Goal: Transaction & Acquisition: Purchase product/service

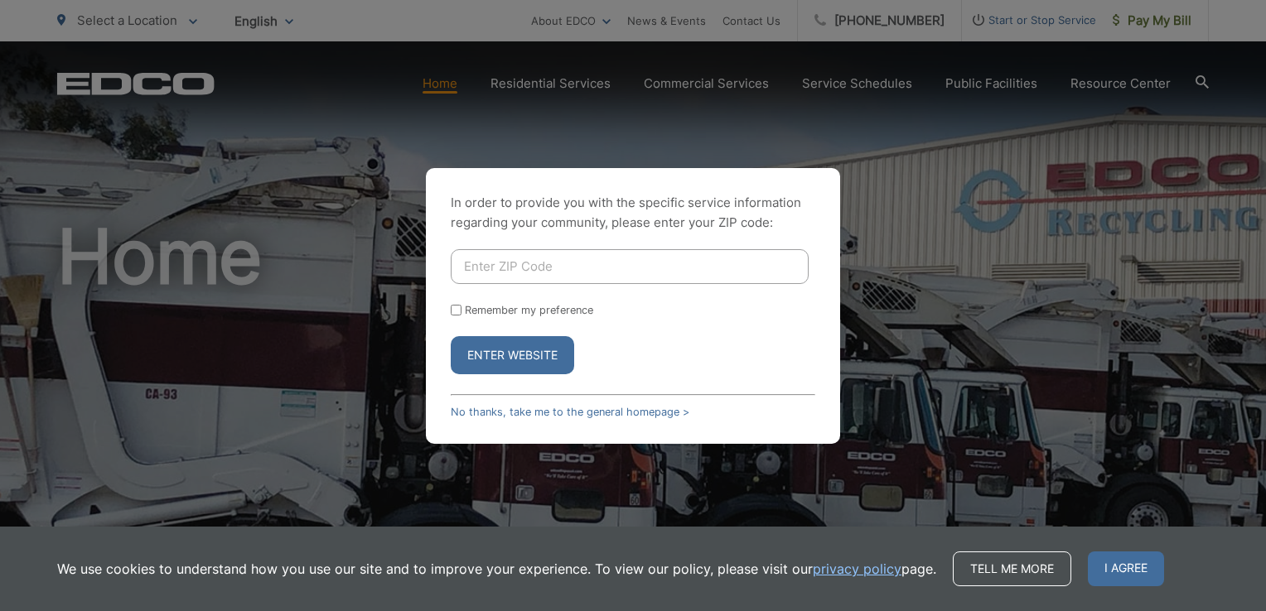
click at [486, 270] on input "Enter ZIP Code" at bounding box center [630, 266] width 358 height 35
click at [1030, 379] on div "In order to provide you with the specific service information regarding your co…" at bounding box center [633, 305] width 1266 height 611
click at [700, 128] on div "In order to provide you with the specific service information regarding your co…" at bounding box center [633, 305] width 1266 height 611
click at [1134, 208] on div "In order to provide you with the specific service information regarding your co…" at bounding box center [633, 305] width 1266 height 611
click at [557, 412] on link "No thanks, take me to the general homepage >" at bounding box center [570, 412] width 239 height 12
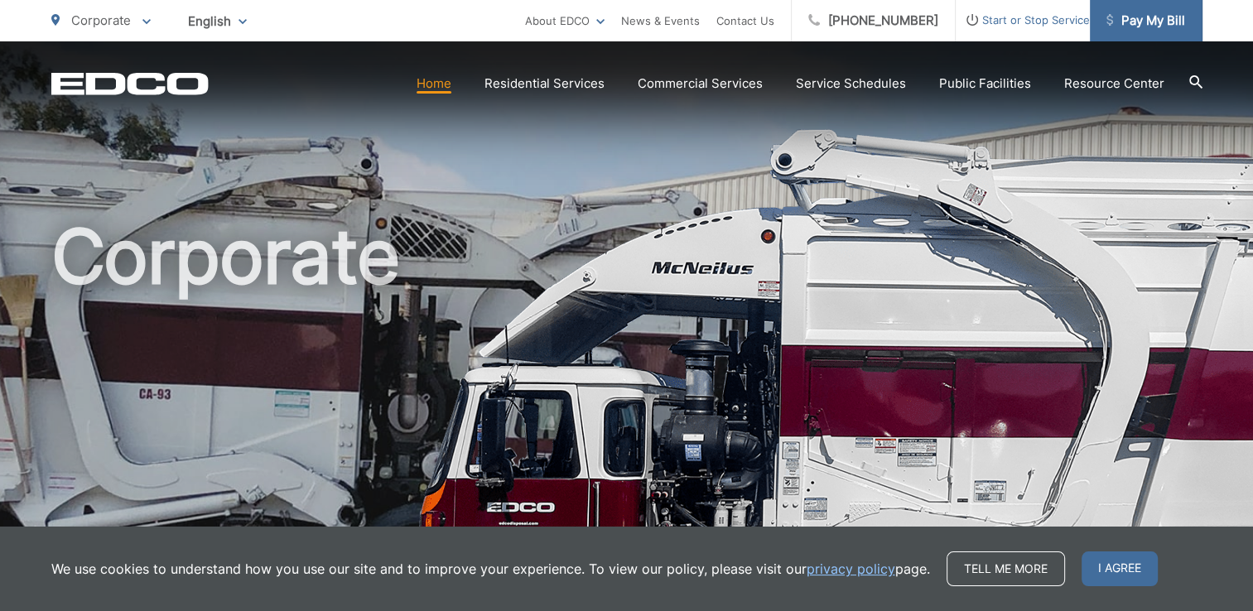
click at [1136, 18] on span "Pay My Bill" at bounding box center [1146, 21] width 79 height 20
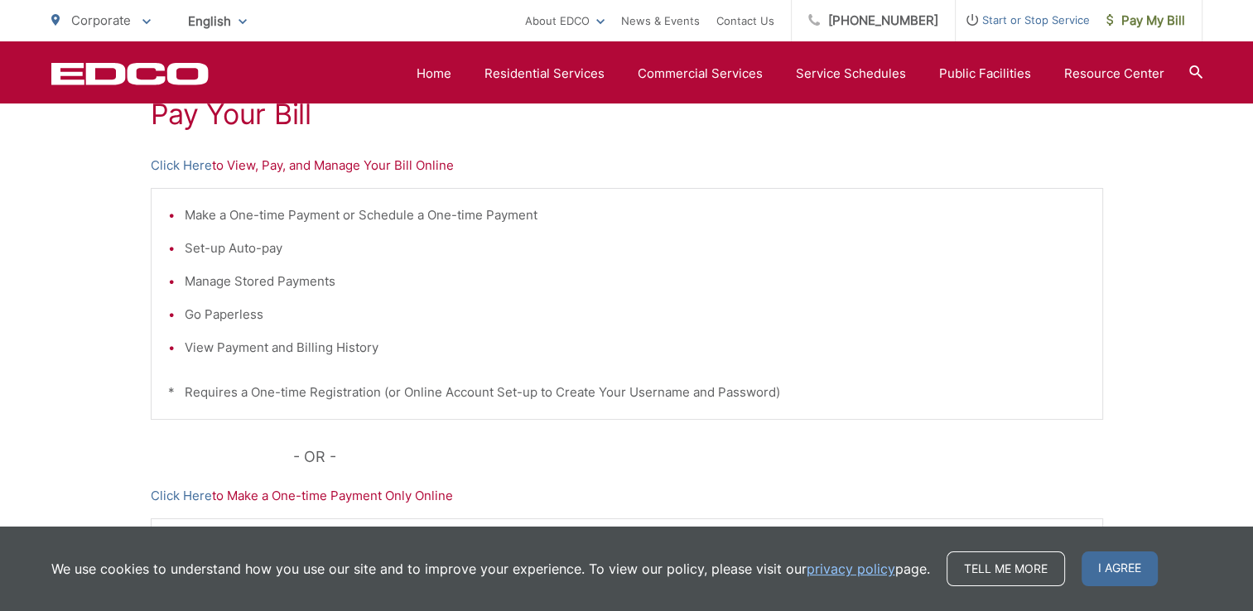
scroll to position [331, 0]
click at [183, 169] on link "Click Here" at bounding box center [181, 167] width 61 height 20
